Goal: Task Accomplishment & Management: Manage account settings

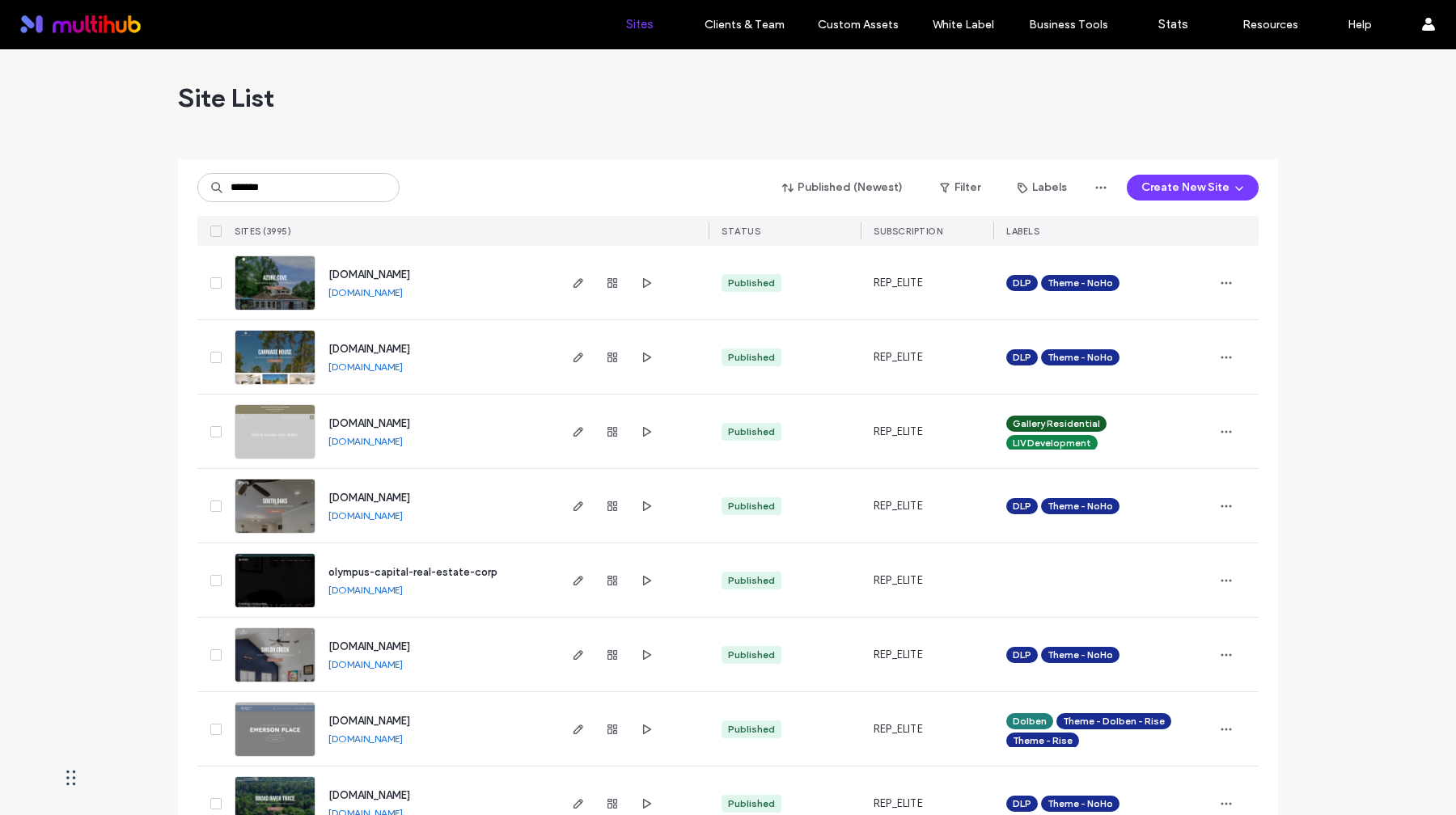
type input "*******"
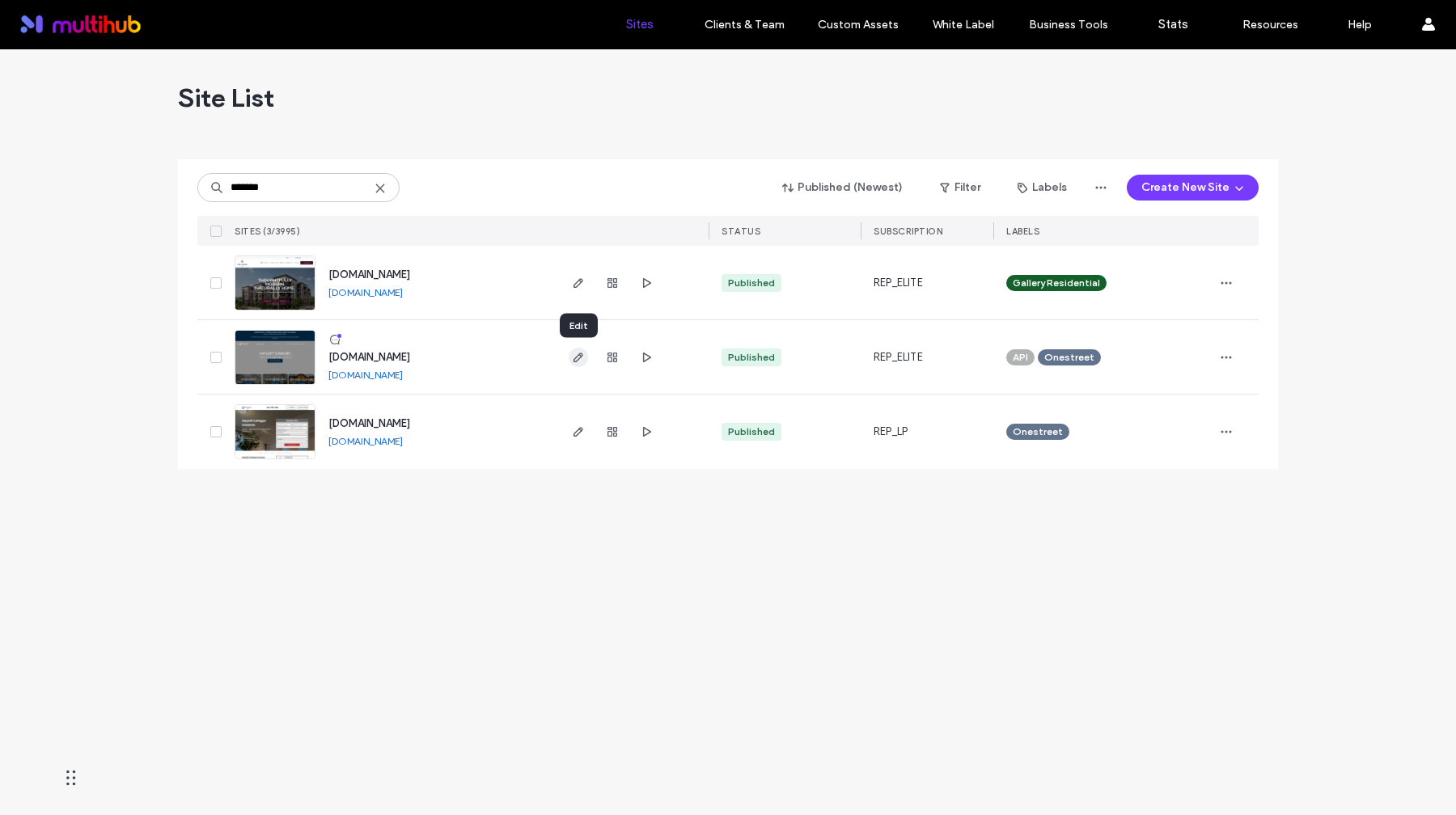
click at [582, 354] on use "button" at bounding box center [578, 358] width 10 height 10
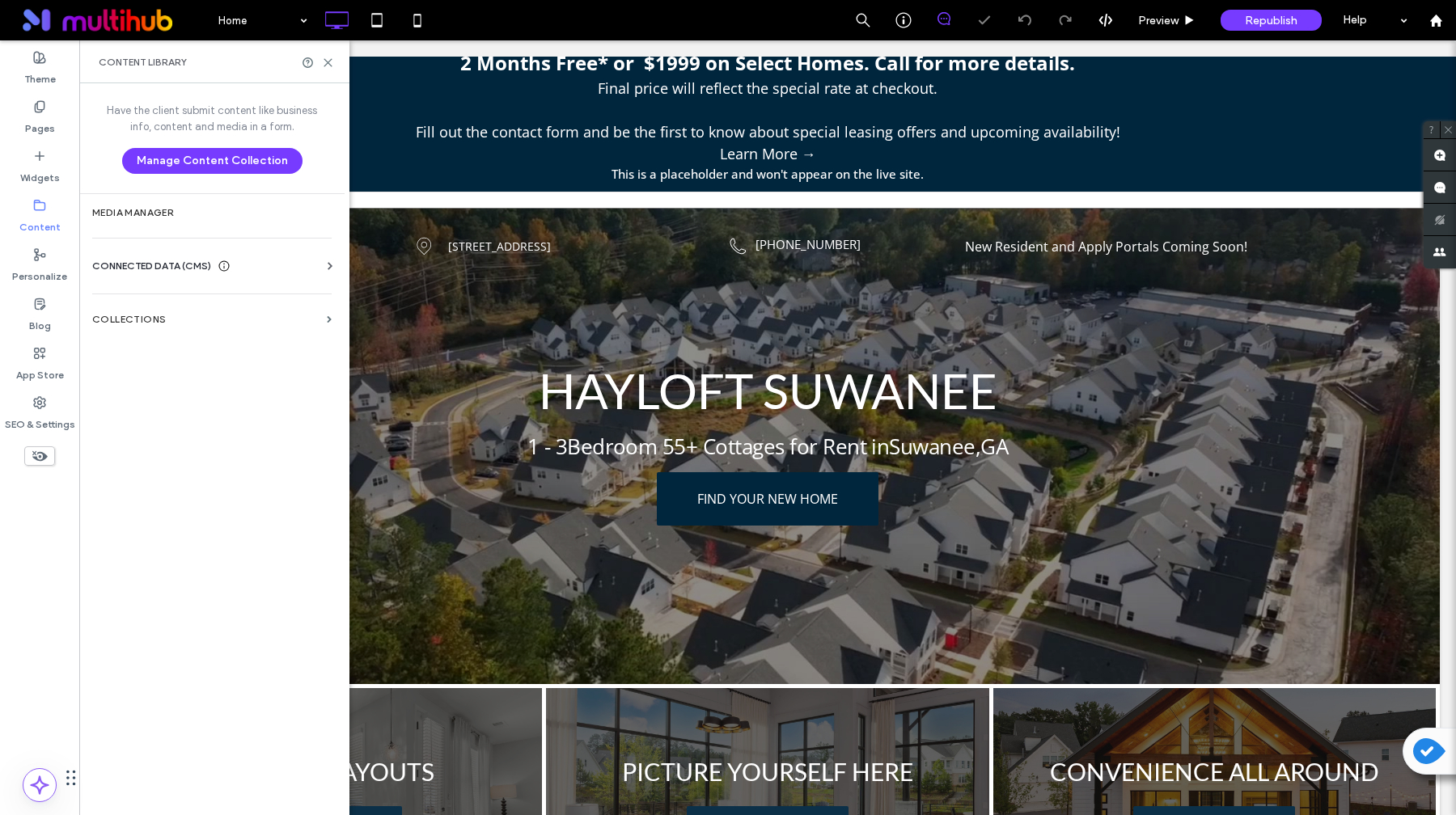
click at [153, 266] on span "CONNECTED DATA (CMS)" at bounding box center [151, 266] width 119 height 17
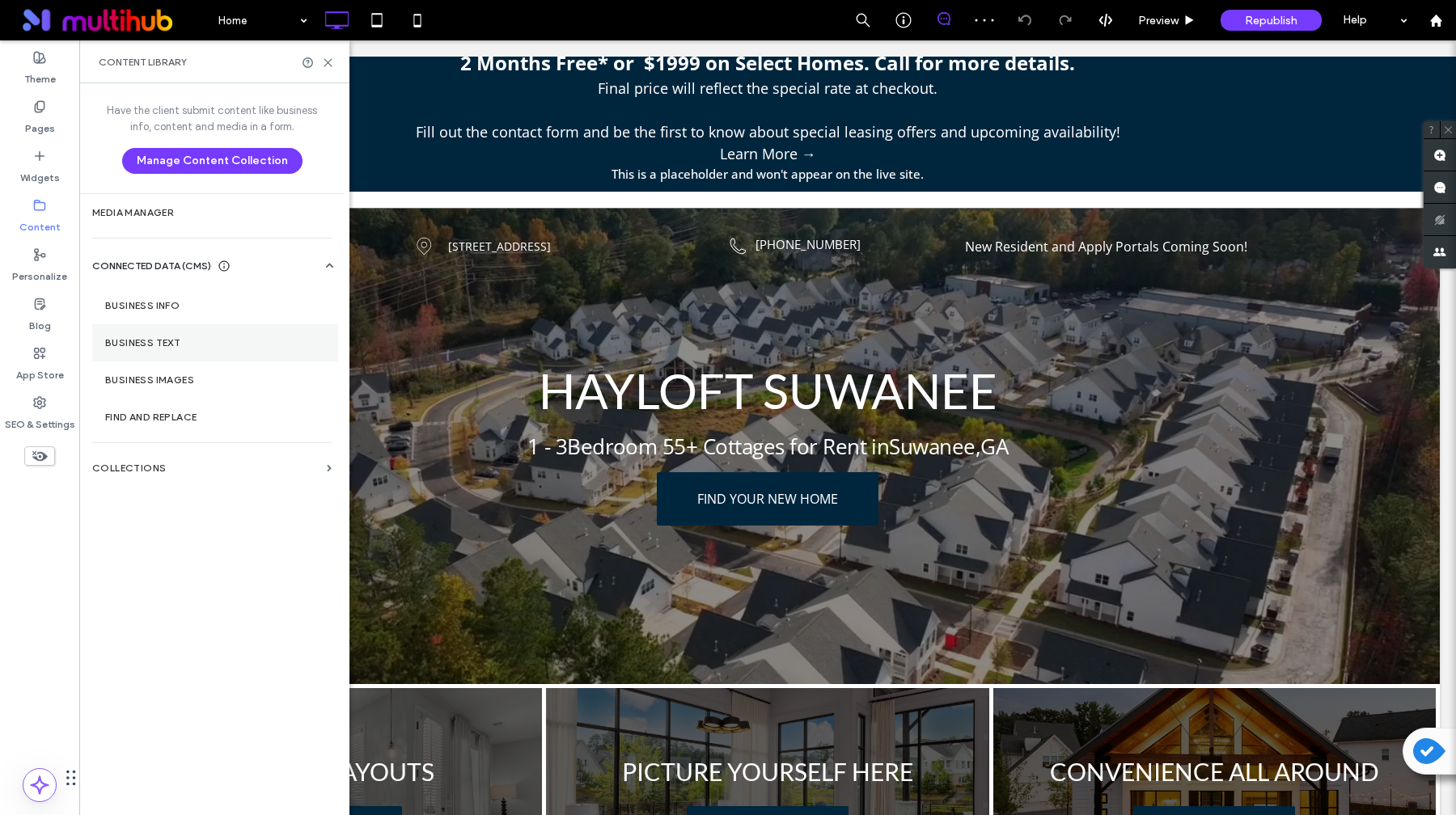
click at [175, 333] on section "Business Text" at bounding box center [215, 342] width 246 height 37
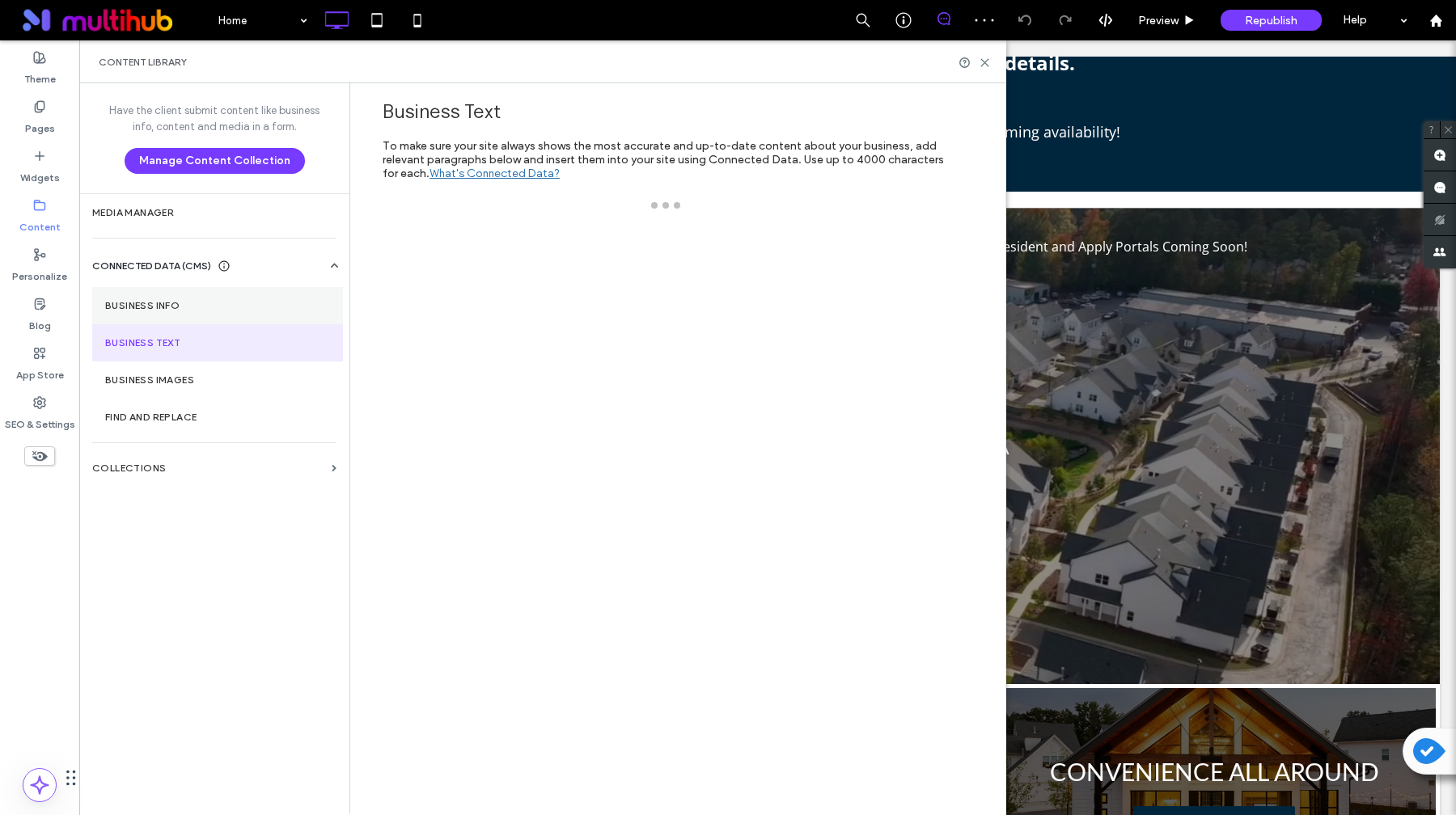
click at [186, 305] on label "Business Info" at bounding box center [217, 306] width 225 height 12
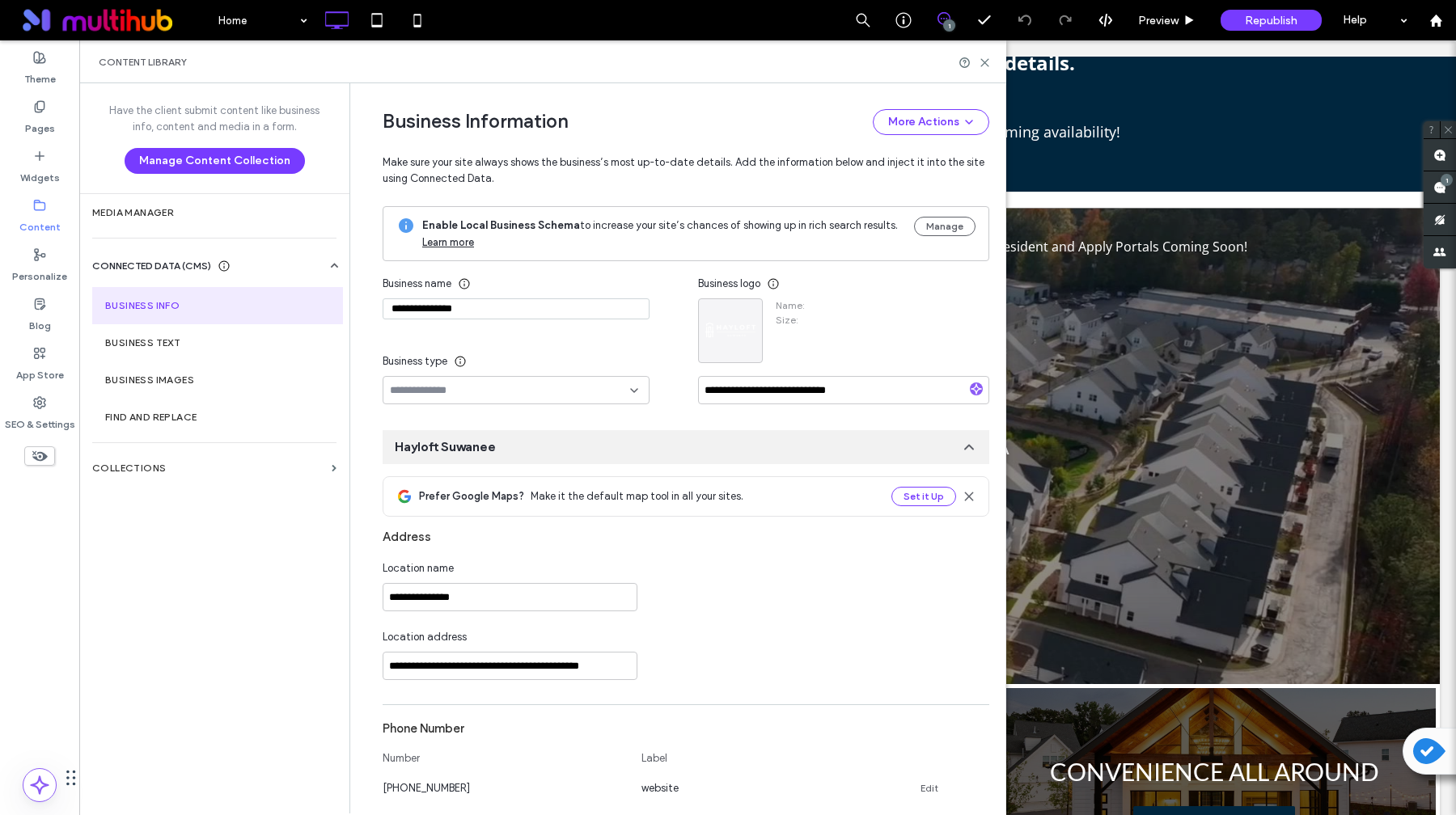
type input "**********"
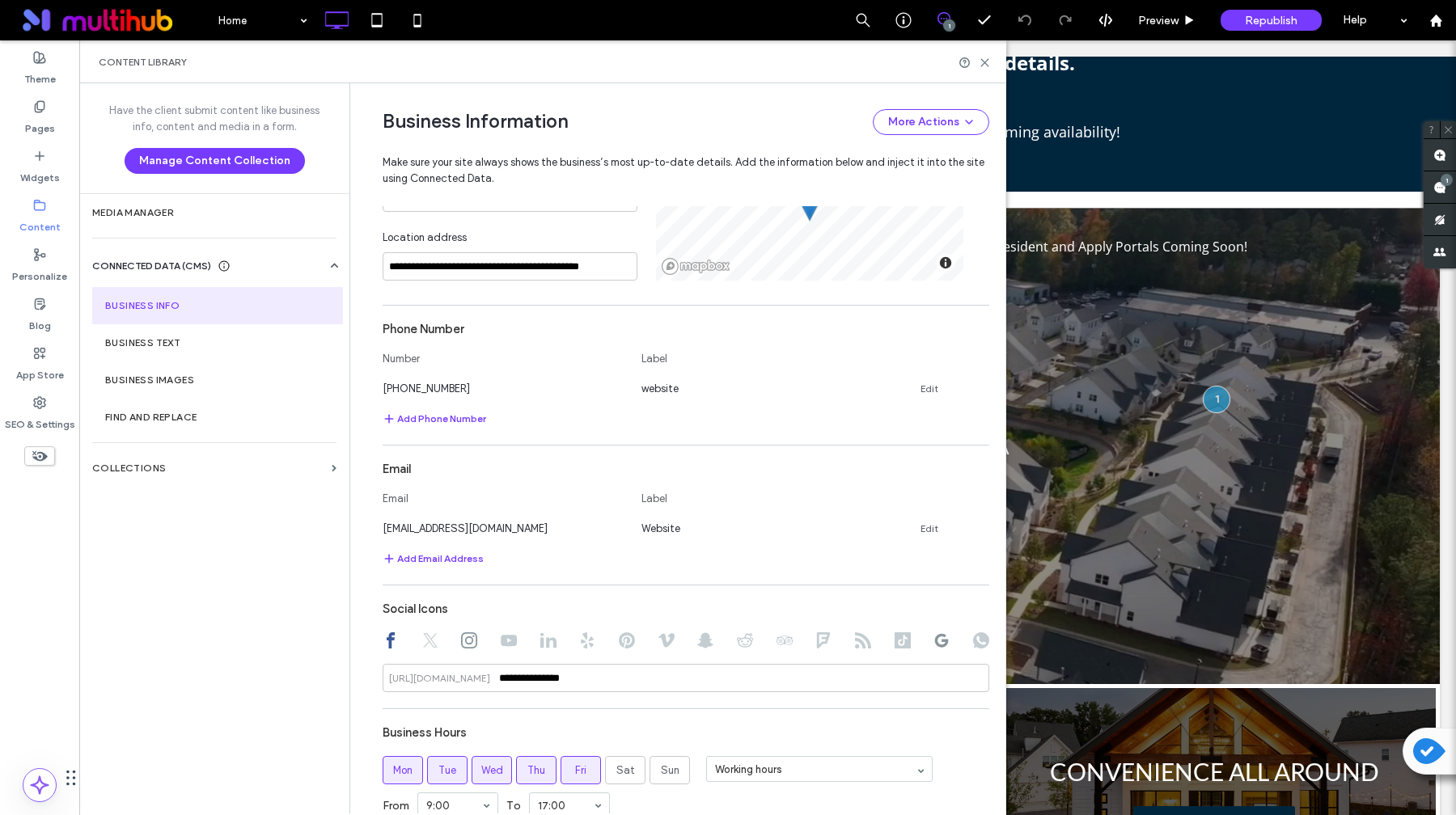
scroll to position [554, 0]
click at [990, 64] on icon at bounding box center [984, 62] width 12 height 12
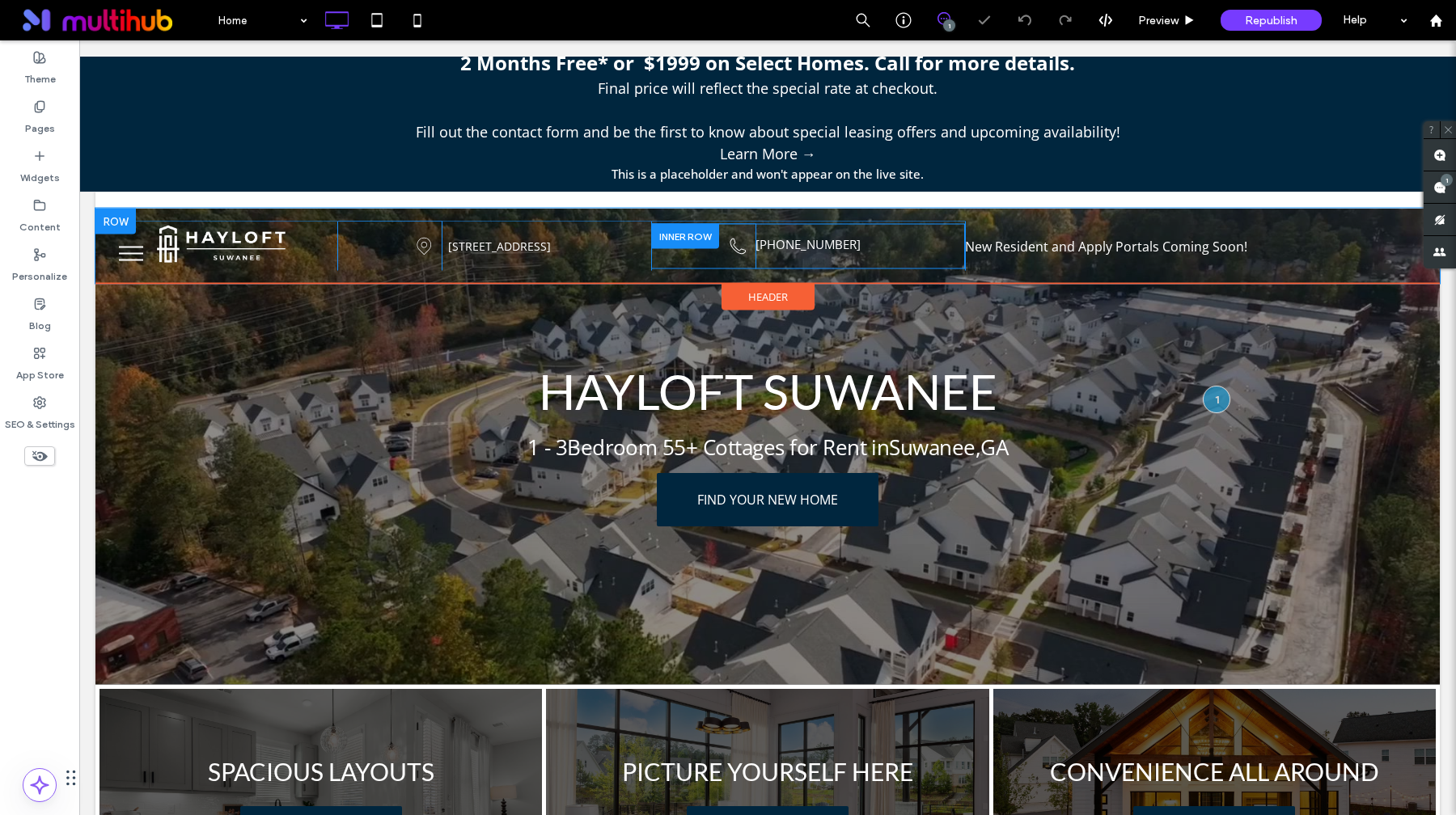
scroll to position [0, 0]
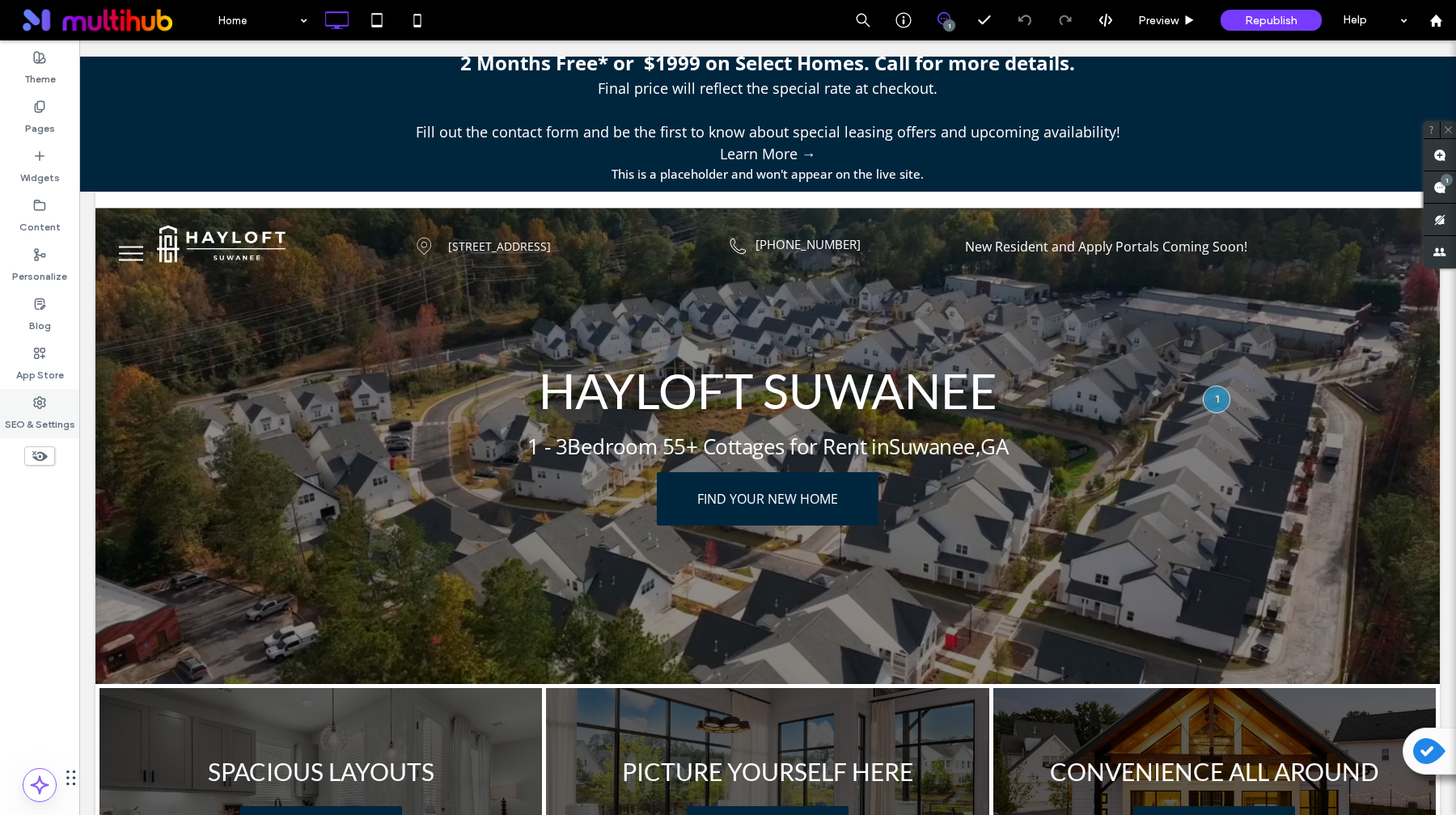
click at [41, 408] on icon at bounding box center [40, 403] width 13 height 13
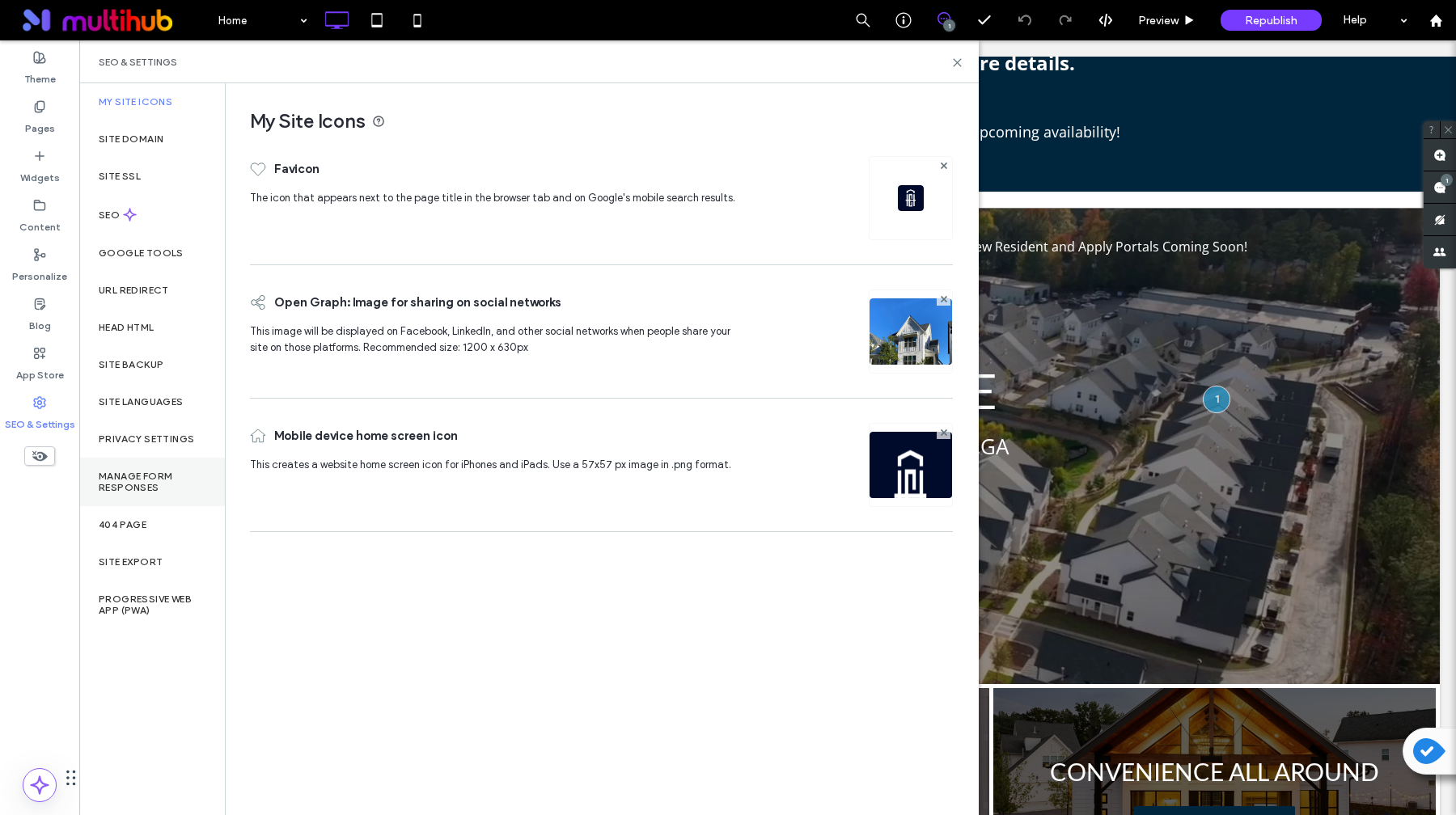
click at [162, 485] on label "Manage Form Responses" at bounding box center [152, 481] width 107 height 22
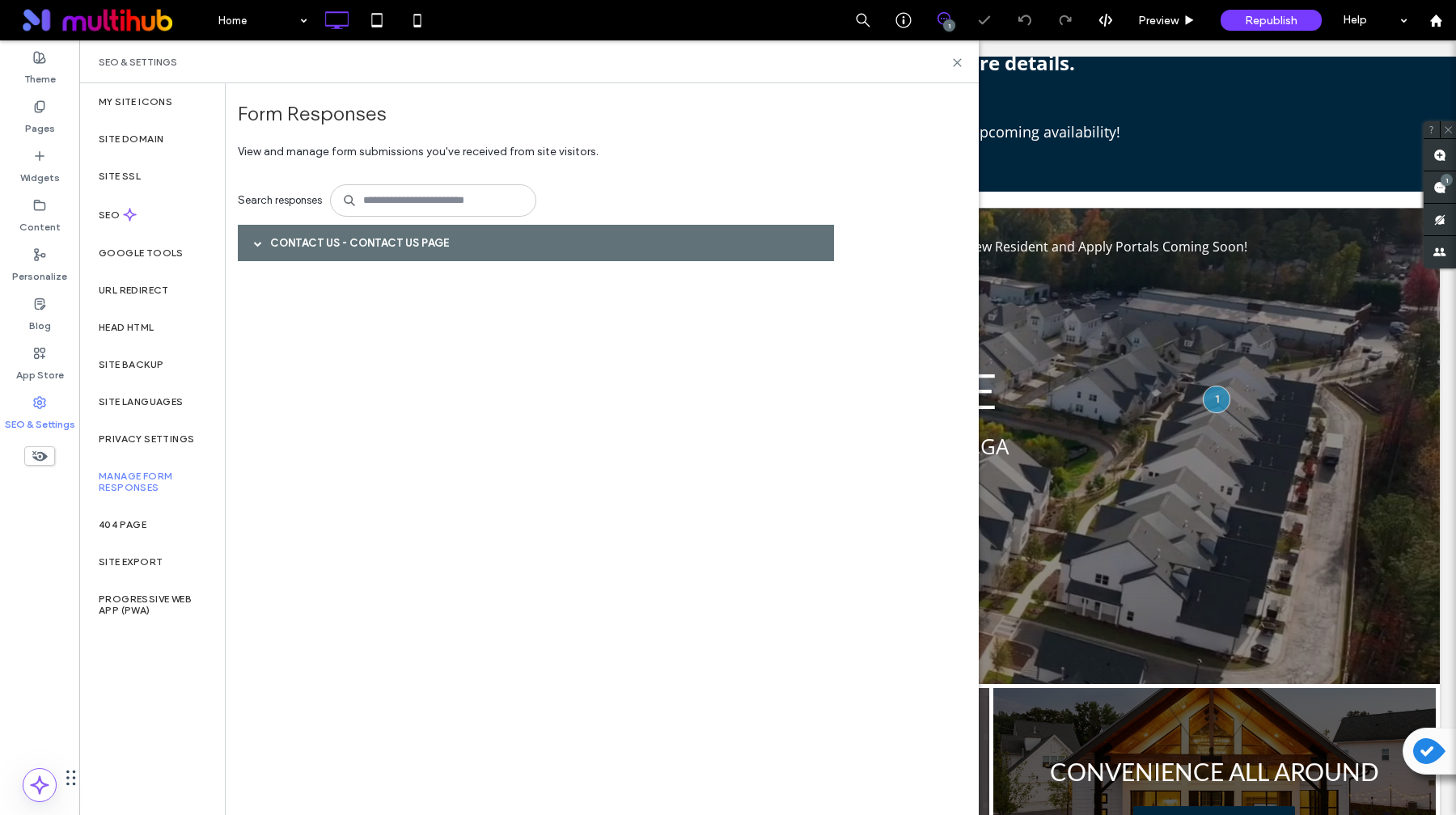
click at [307, 253] on div "Contact Us - Contact Us page" at bounding box center [535, 243] width 596 height 36
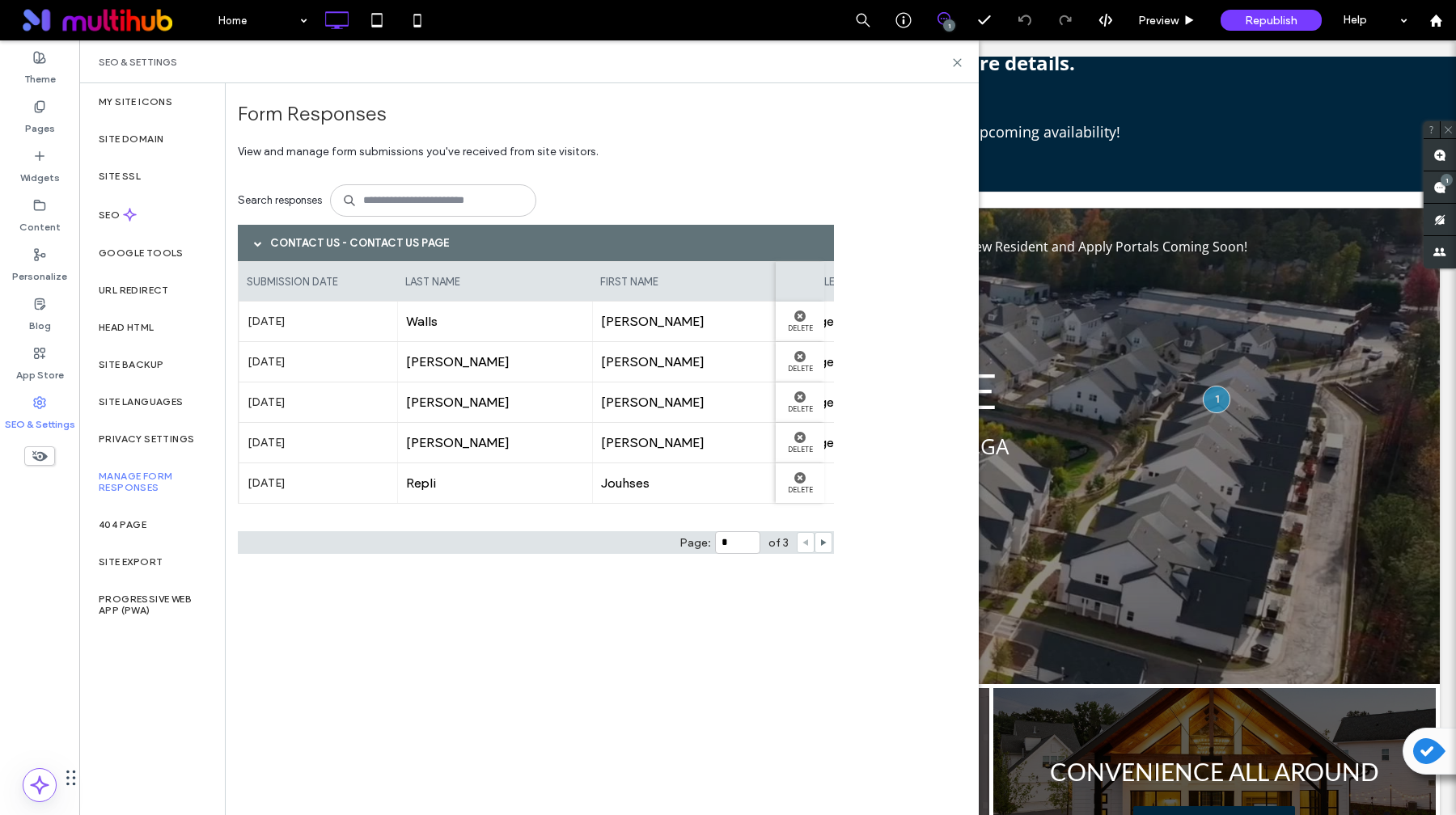
click at [949, 63] on div "SEO & Settings" at bounding box center [529, 62] width 860 height 13
click at [960, 63] on use at bounding box center [957, 62] width 7 height 7
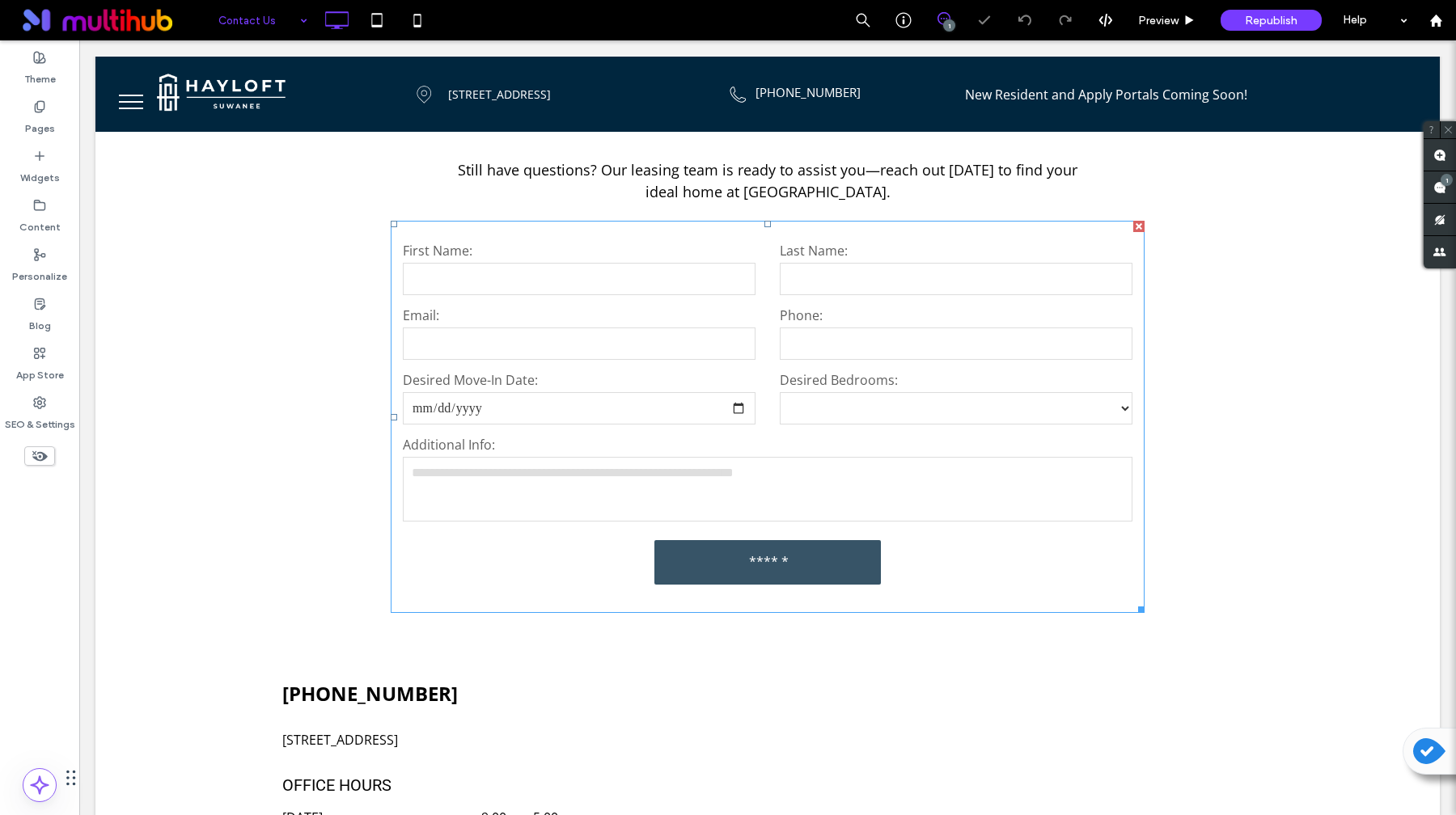
scroll to position [692, 0]
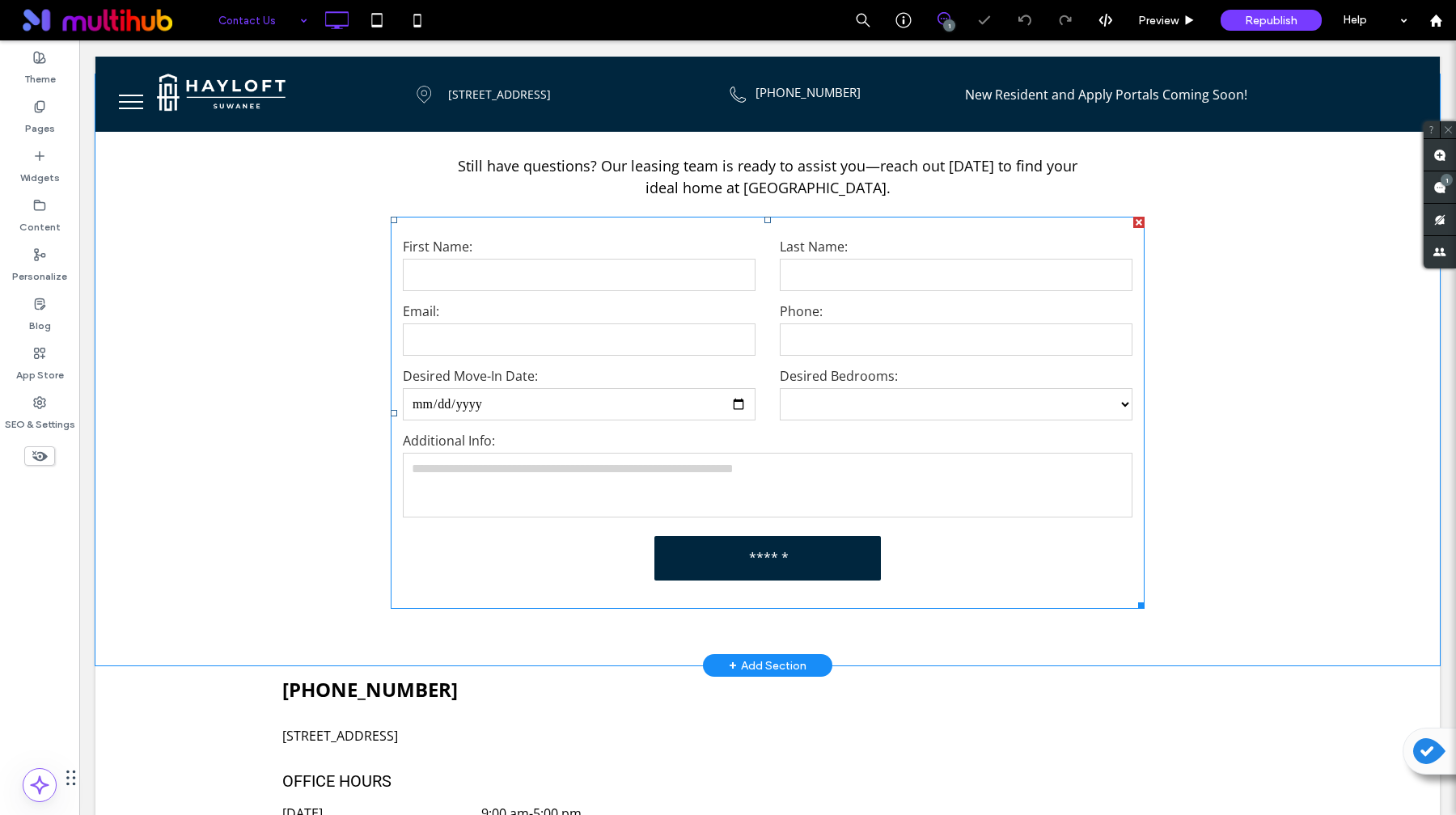
click at [710, 324] on input "email" at bounding box center [579, 339] width 353 height 32
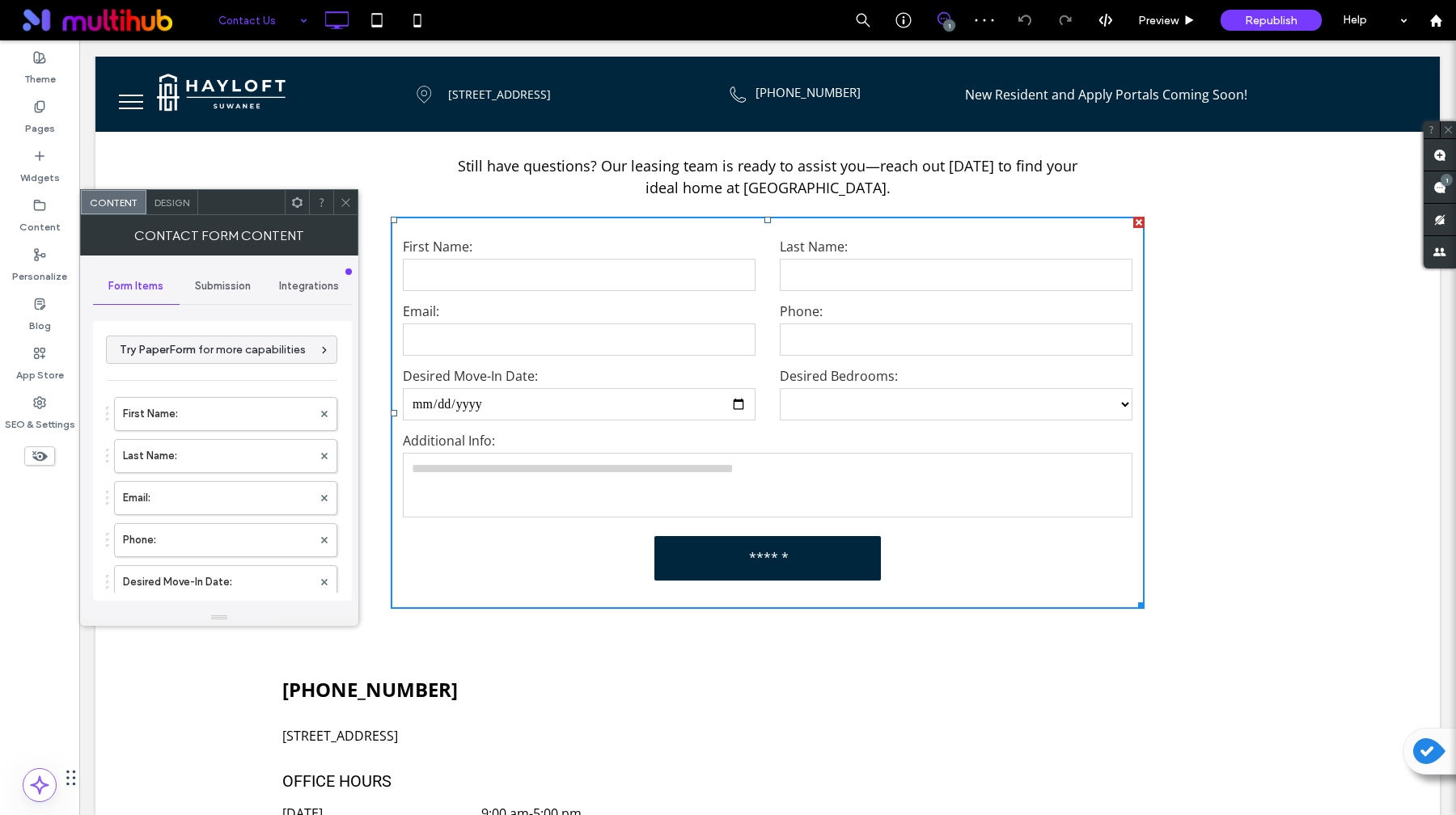
click at [229, 281] on span "Submission" at bounding box center [222, 287] width 56 height 13
click at [223, 358] on label "New submission notification" at bounding box center [223, 362] width 216 height 32
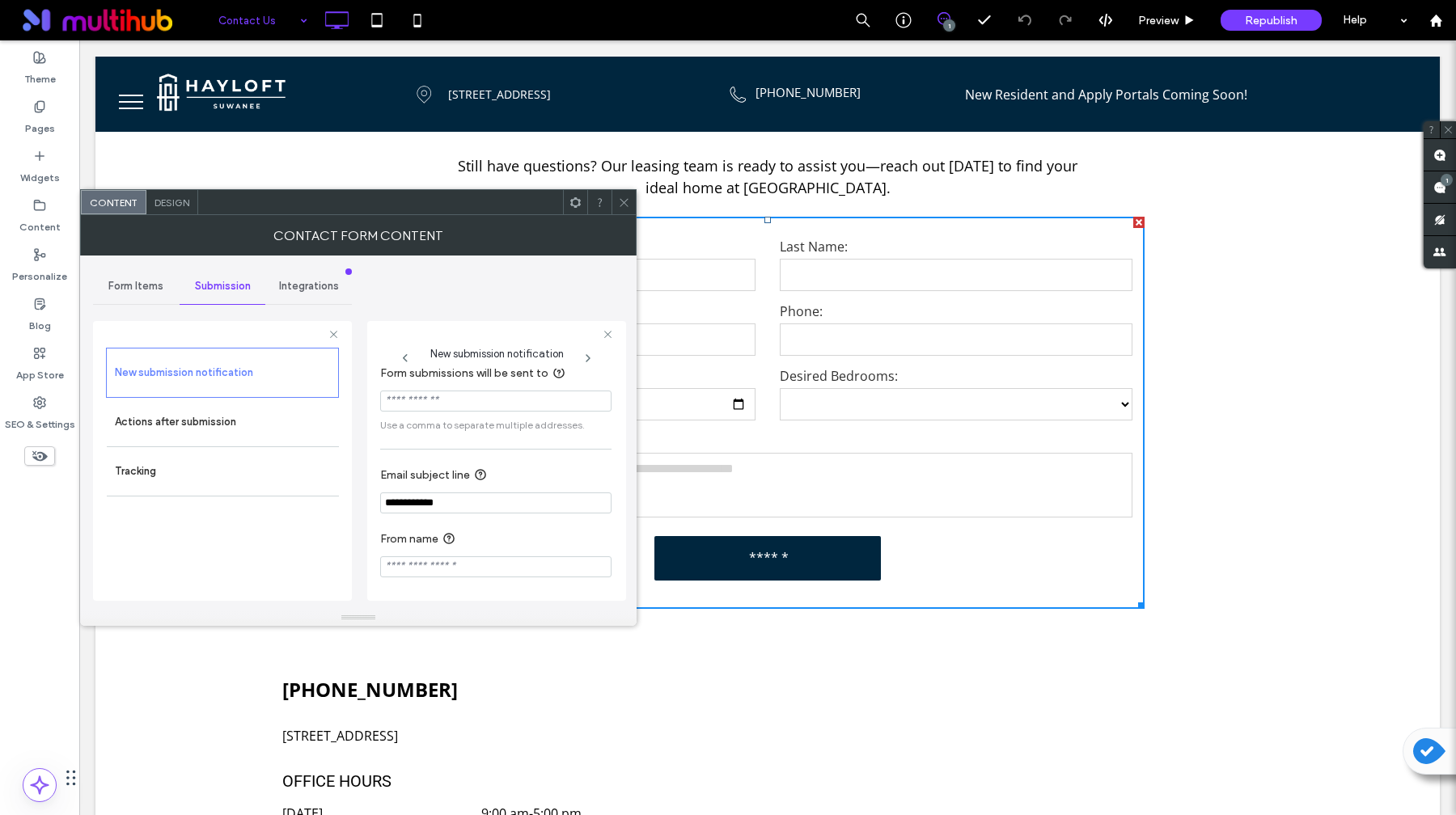
scroll to position [0, 0]
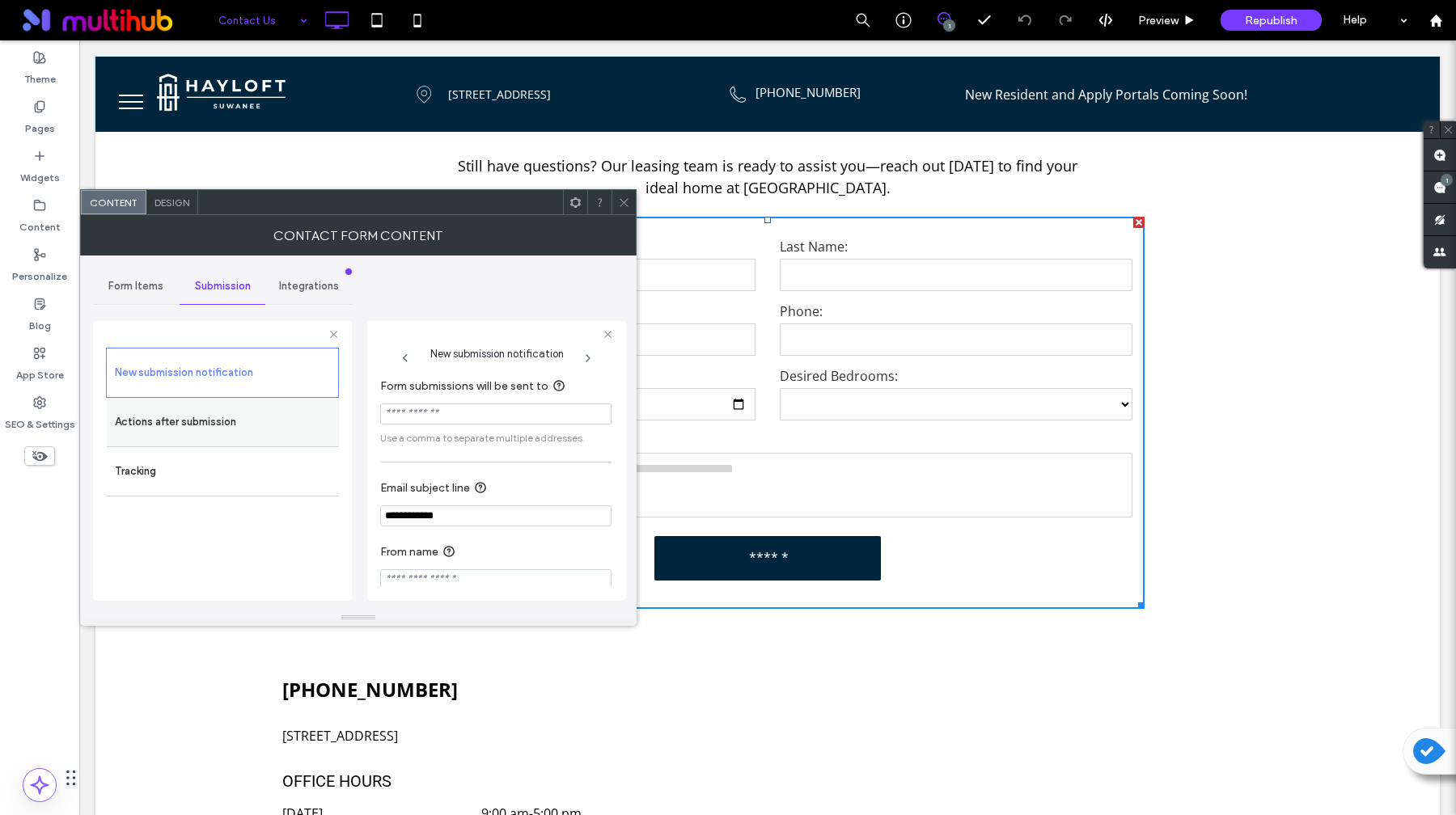
click at [185, 435] on label "Actions after submission" at bounding box center [223, 422] width 216 height 32
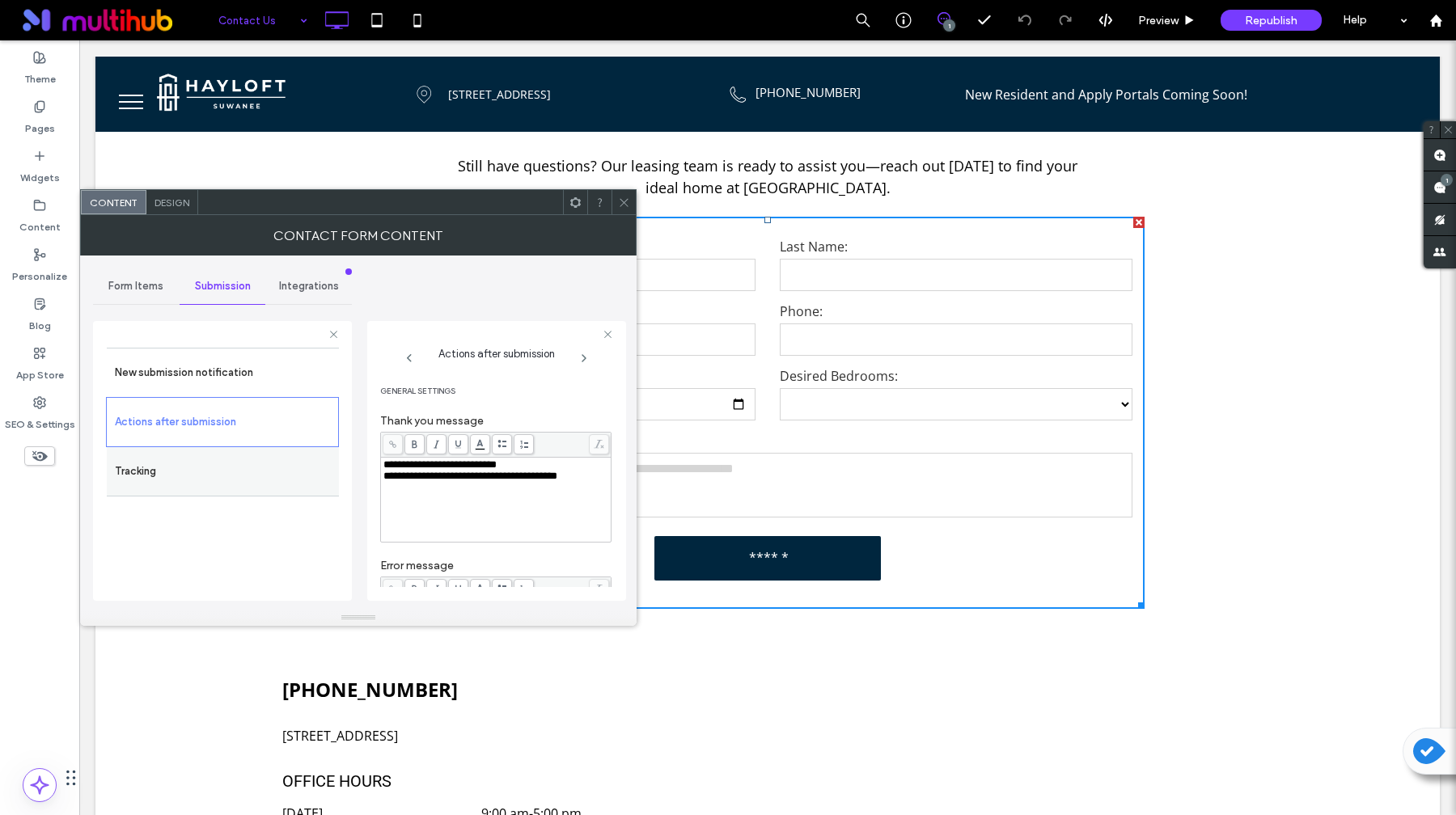
click at [188, 480] on label "Tracking" at bounding box center [223, 470] width 216 height 32
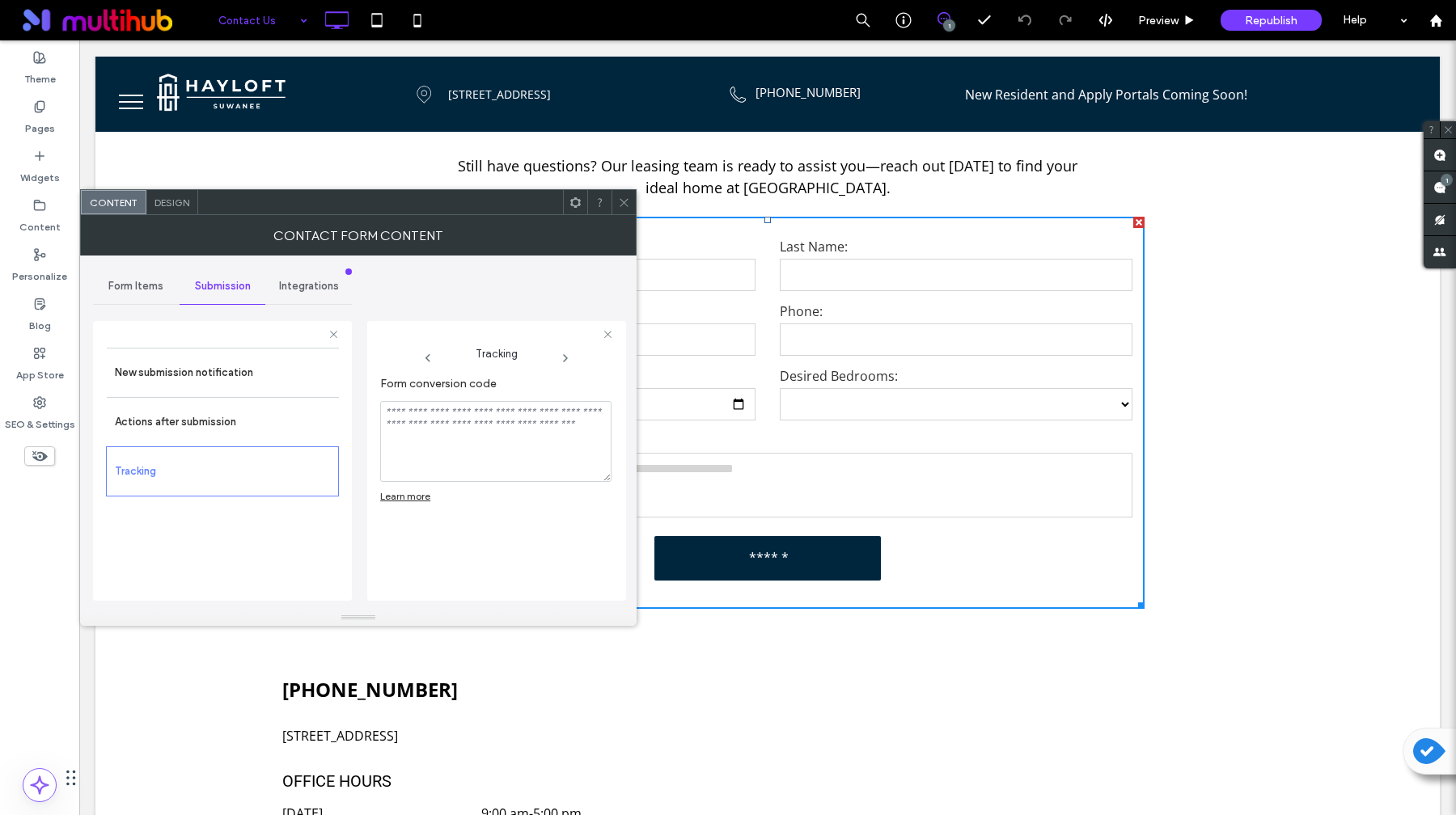
click at [306, 288] on span "Integrations" at bounding box center [309, 287] width 60 height 13
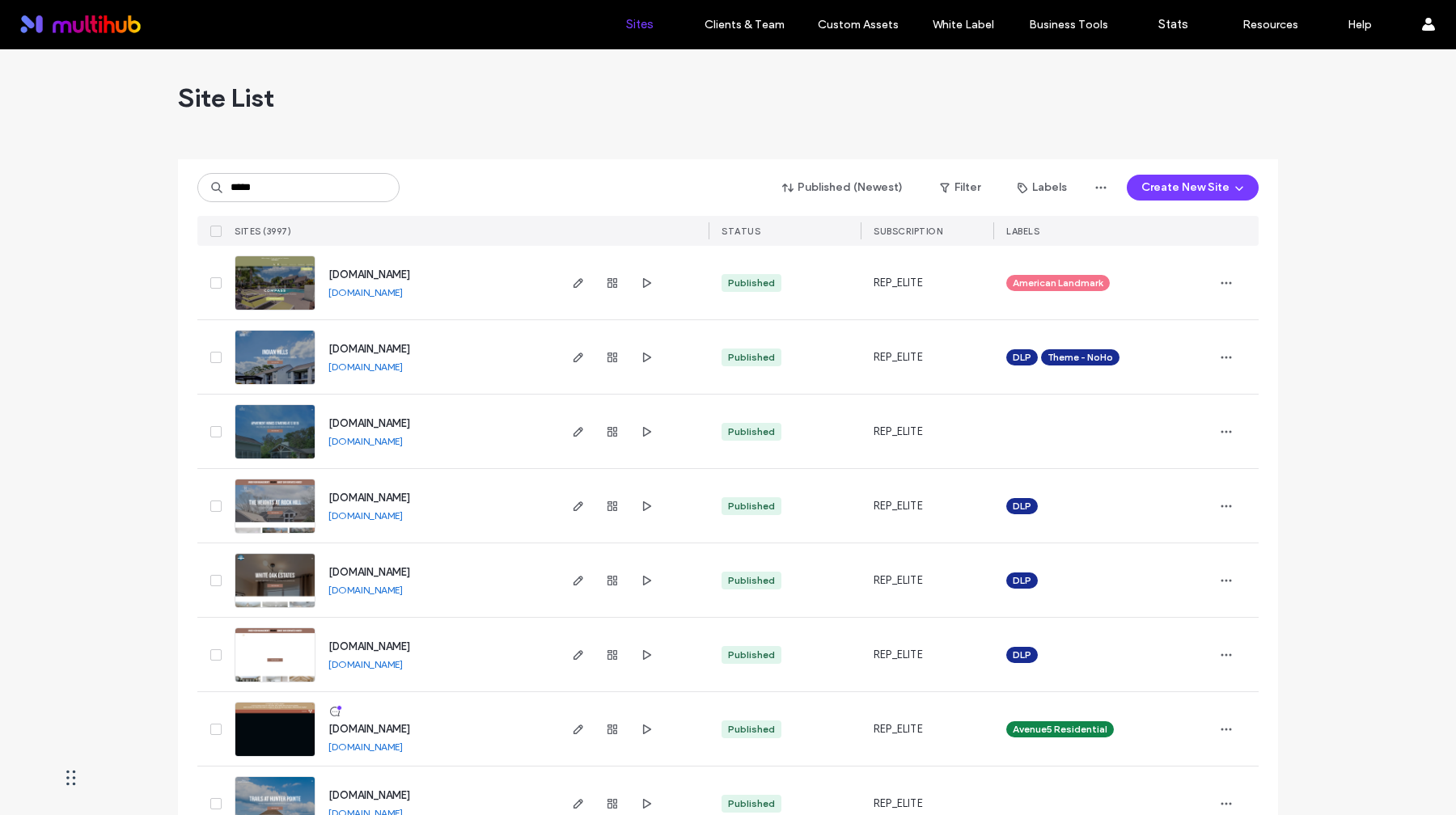
type input "*****"
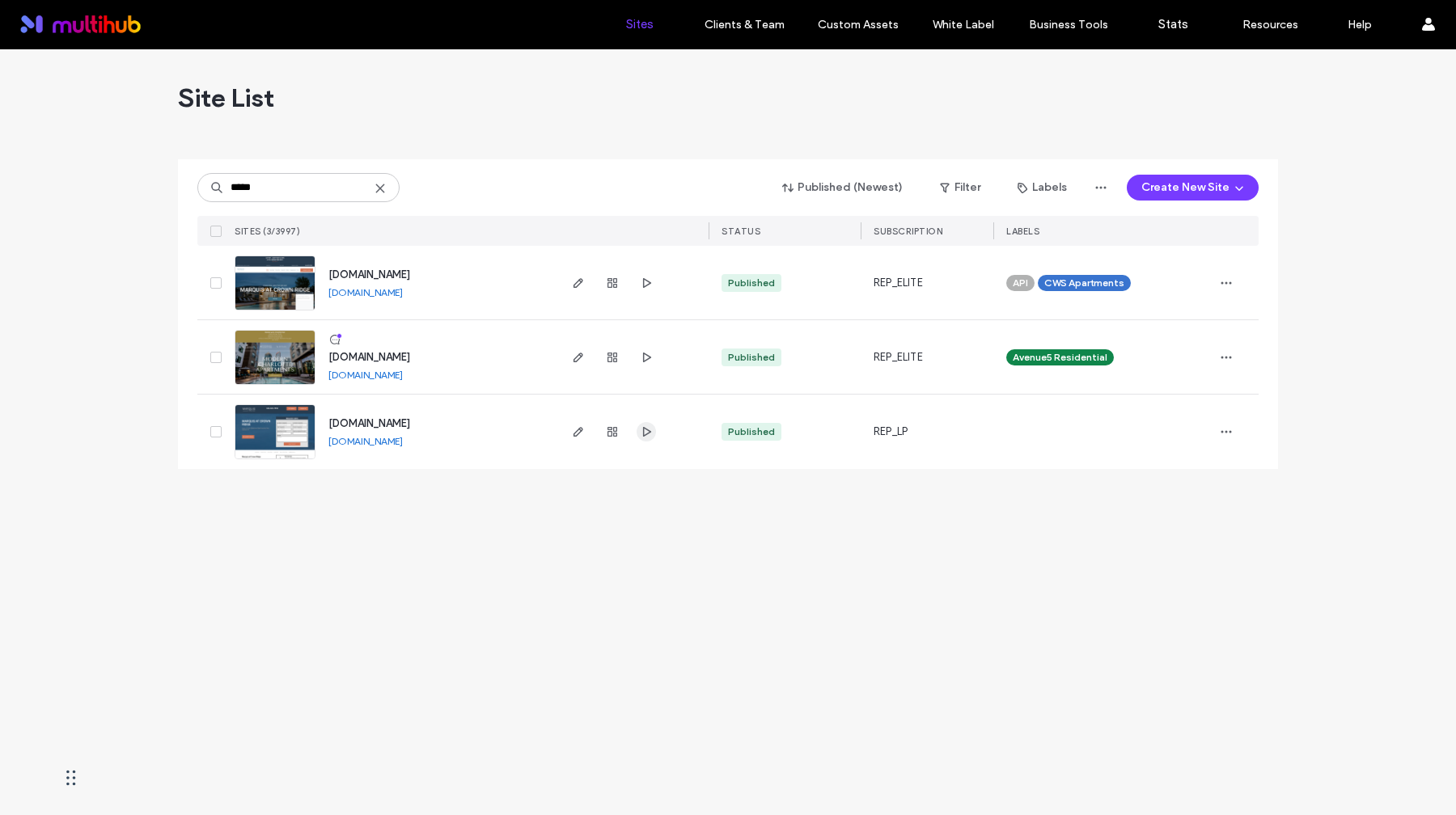
click at [648, 431] on use "button" at bounding box center [647, 432] width 8 height 10
